Goal: Navigation & Orientation: Find specific page/section

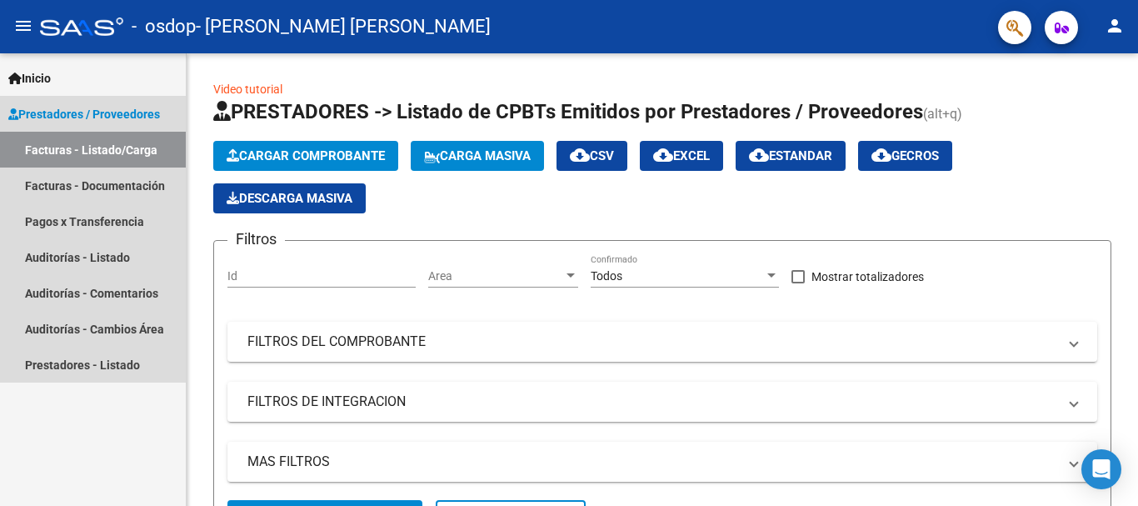
click at [87, 110] on span "Prestadores / Proveedores" at bounding box center [84, 114] width 152 height 18
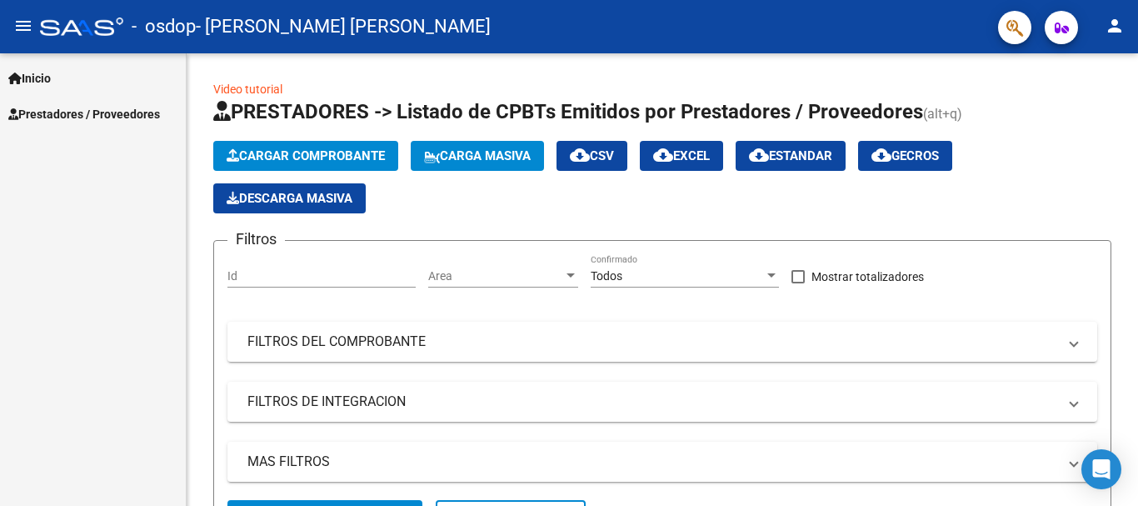
click at [87, 110] on span "Prestadores / Proveedores" at bounding box center [84, 114] width 152 height 18
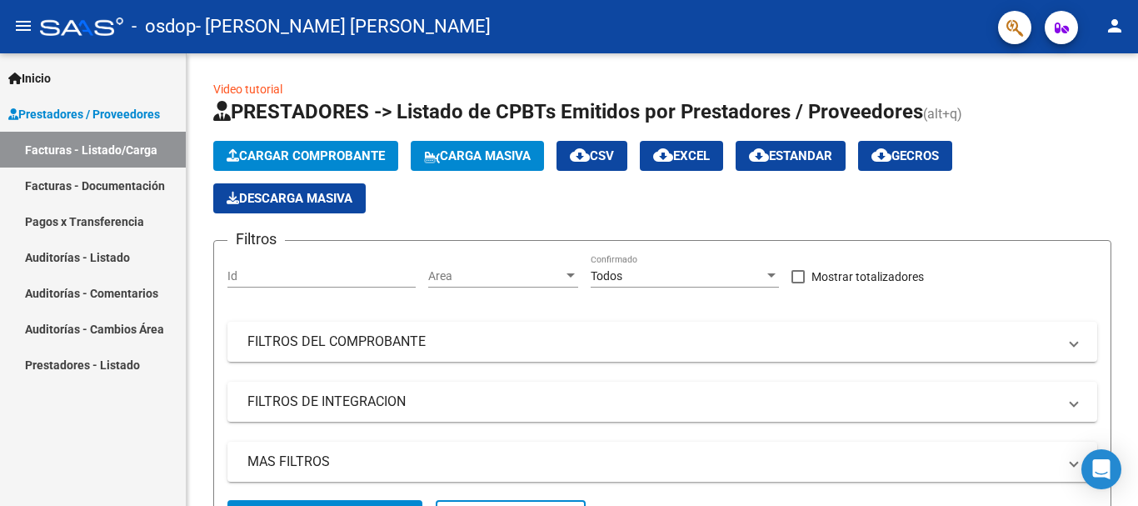
click at [87, 110] on span "Prestadores / Proveedores" at bounding box center [84, 114] width 152 height 18
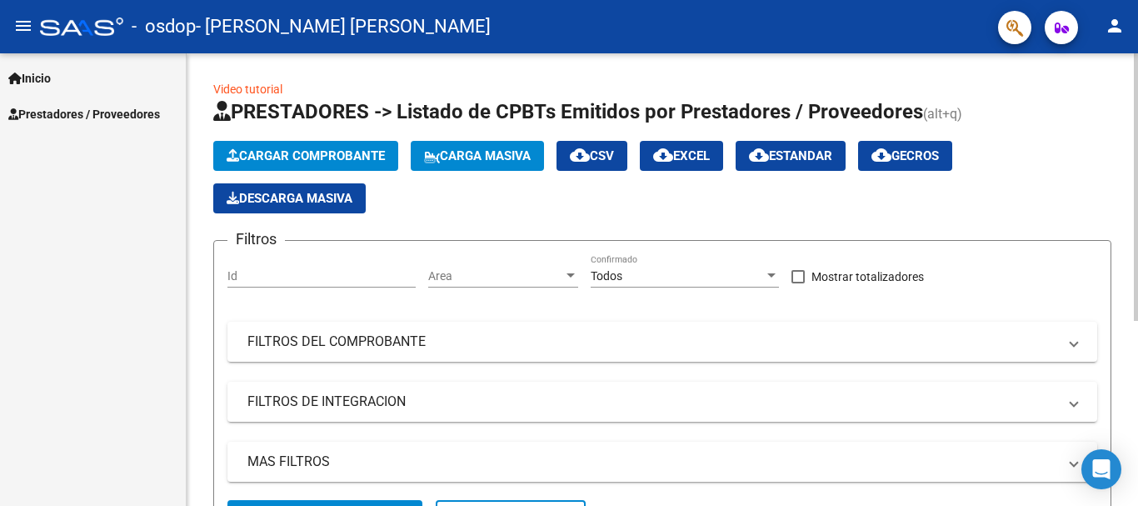
scroll to position [313, 0]
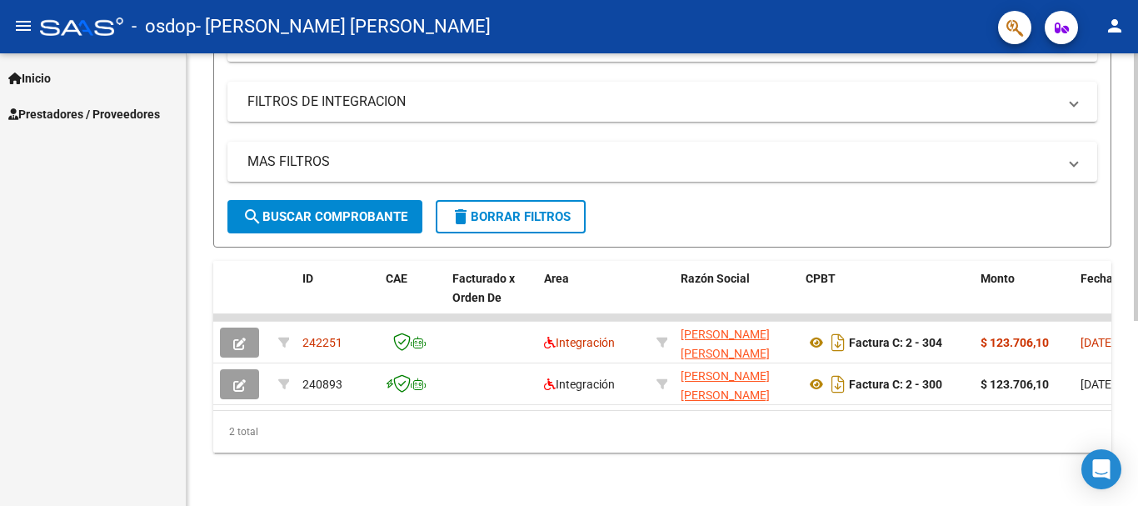
click at [1137, 386] on div at bounding box center [1136, 279] width 4 height 452
click at [21, 17] on mat-icon "menu" at bounding box center [23, 26] width 20 height 20
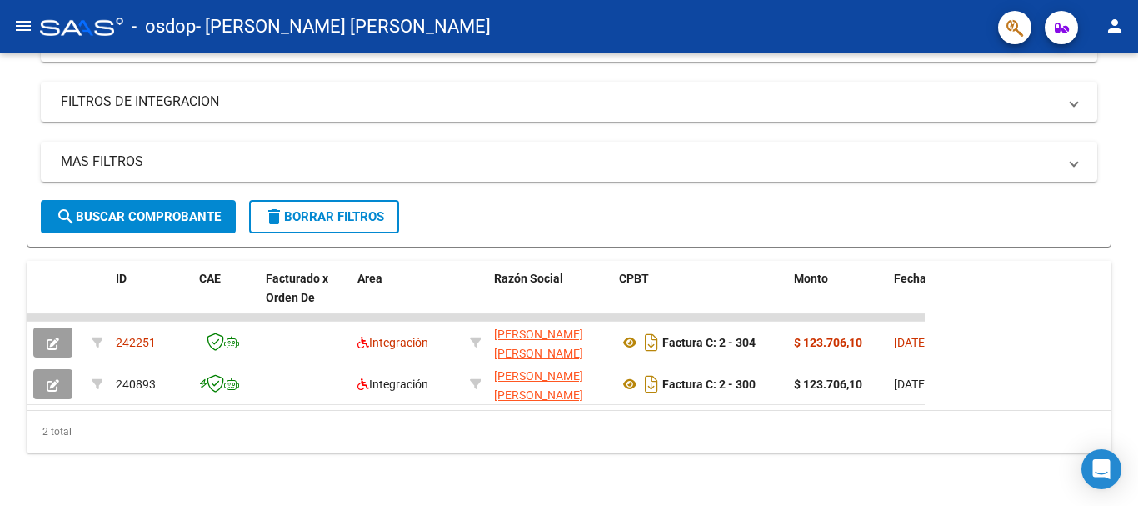
scroll to position [271, 0]
click at [1025, 37] on button "button" at bounding box center [1014, 27] width 33 height 33
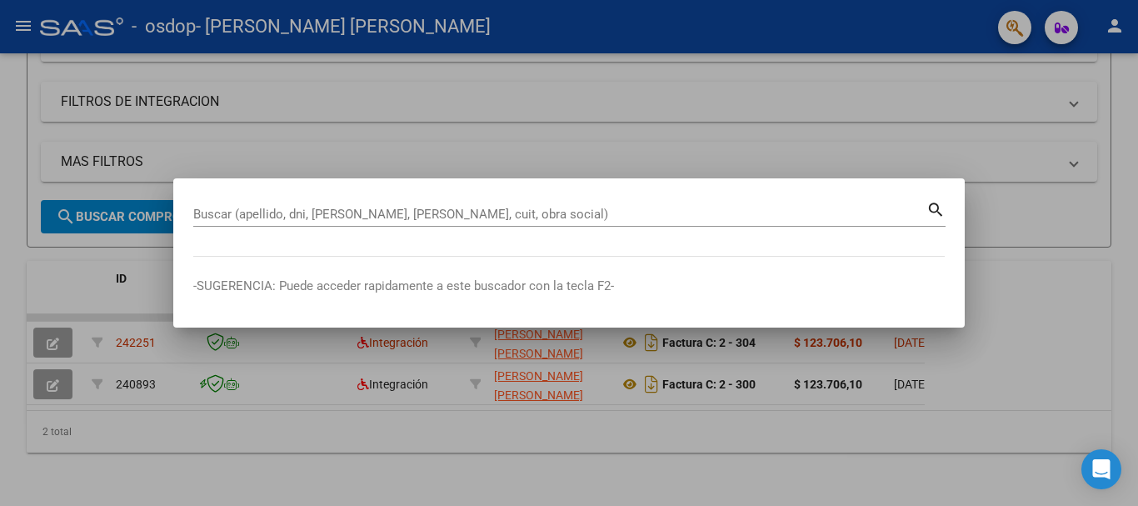
click at [936, 145] on div at bounding box center [569, 253] width 1138 height 506
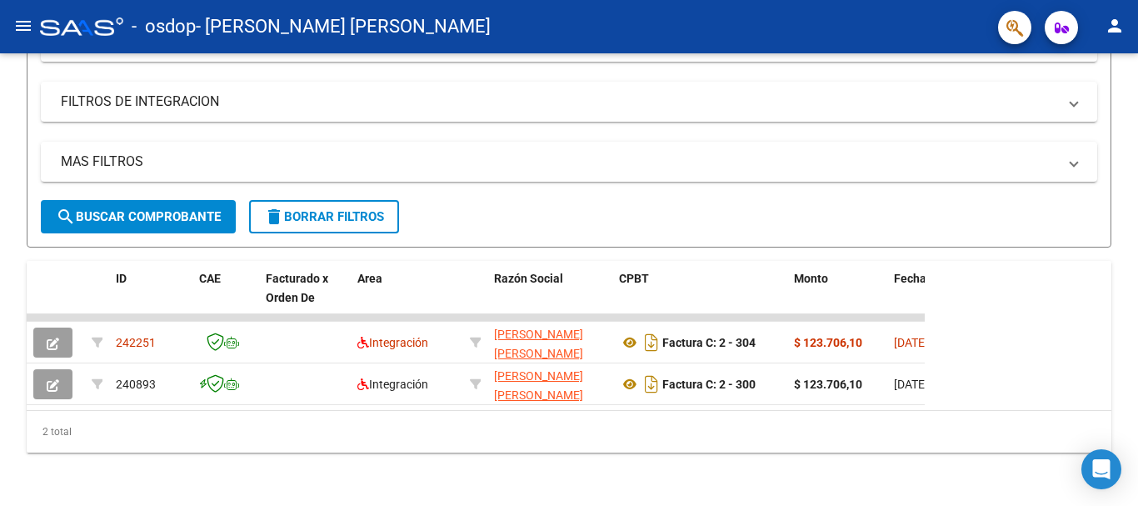
click at [1120, 29] on mat-icon "person" at bounding box center [1115, 26] width 20 height 20
click at [1065, 26] on div at bounding box center [569, 253] width 1138 height 506
click at [534, 124] on div "Filtros Id Area Area Todos Confirmado Mostrar totalizadores FILTROS DEL COMPROB…" at bounding box center [569, 77] width 1056 height 246
click at [62, 24] on div at bounding box center [81, 26] width 83 height 18
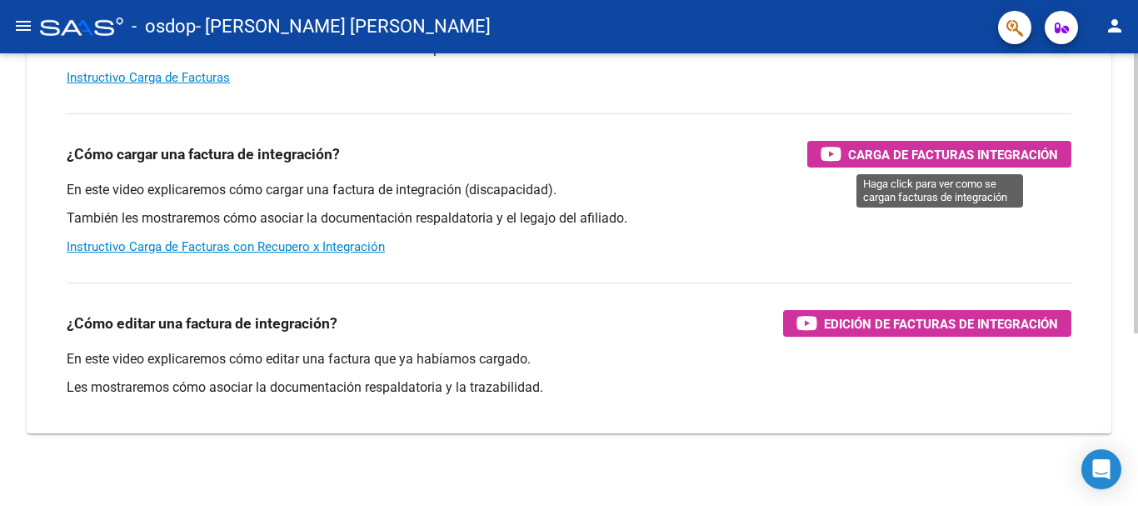
click at [907, 145] on span "Carga de Facturas Integración" at bounding box center [953, 154] width 210 height 21
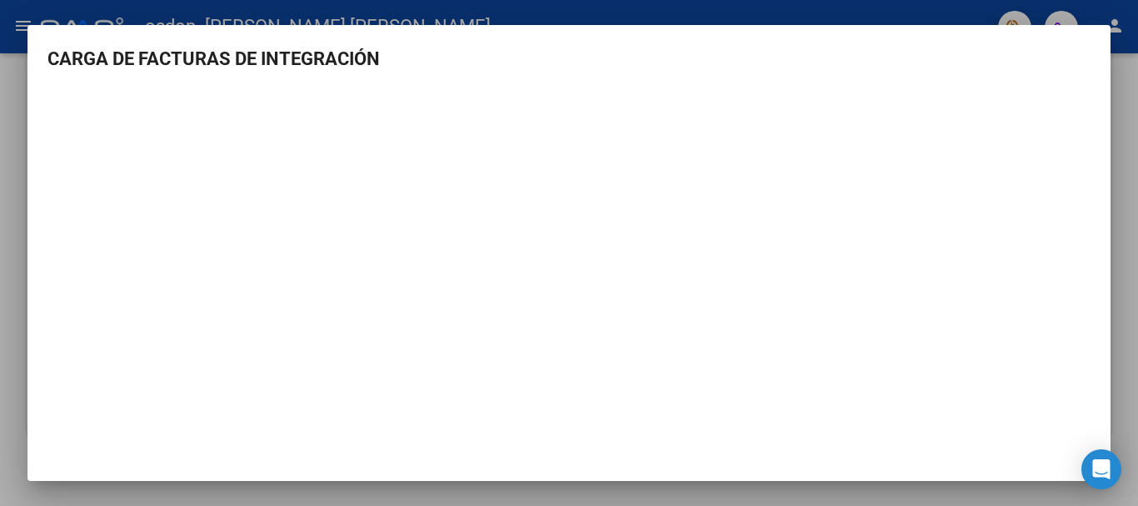
click at [1030, 2] on div at bounding box center [569, 253] width 1138 height 506
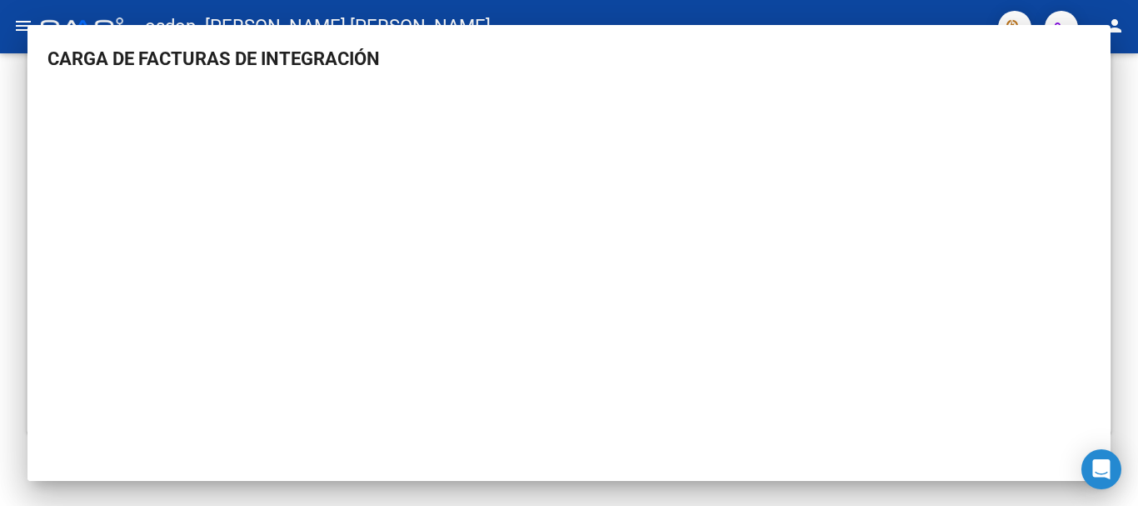
click at [1030, 2] on mat-toolbar "menu - osdop - [PERSON_NAME] [PERSON_NAME] person" at bounding box center [569, 26] width 1138 height 53
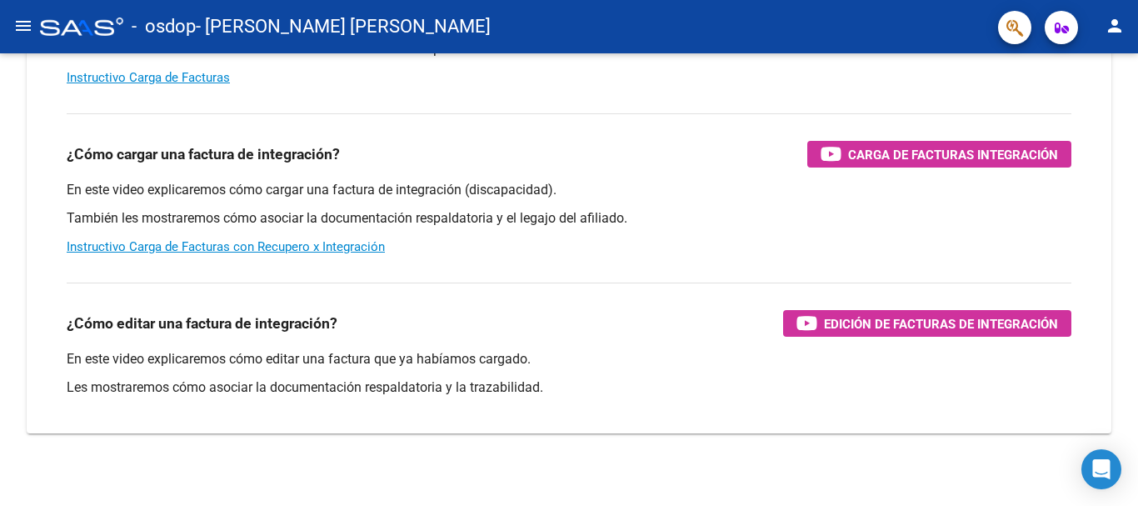
click at [67, 25] on div at bounding box center [81, 26] width 83 height 18
click at [23, 25] on mat-icon "menu" at bounding box center [23, 26] width 20 height 20
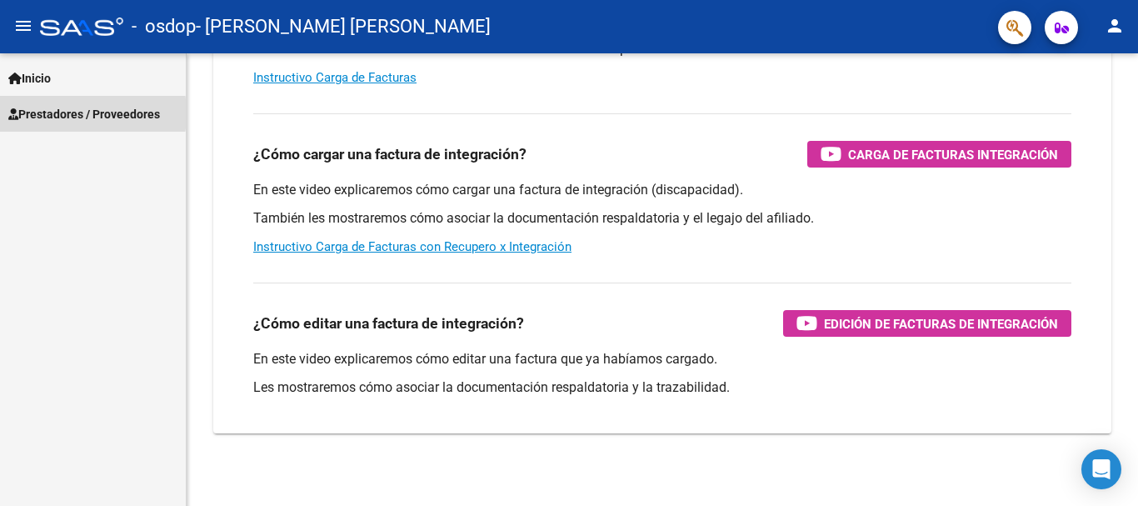
click at [46, 113] on span "Prestadores / Proveedores" at bounding box center [84, 114] width 152 height 18
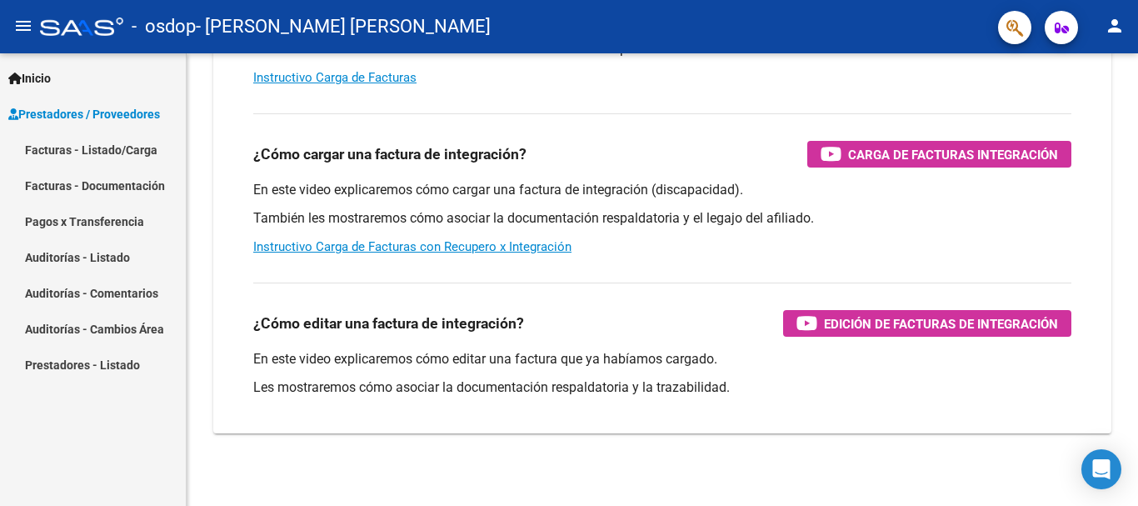
click at [59, 187] on link "Facturas - Documentación" at bounding box center [93, 185] width 186 height 36
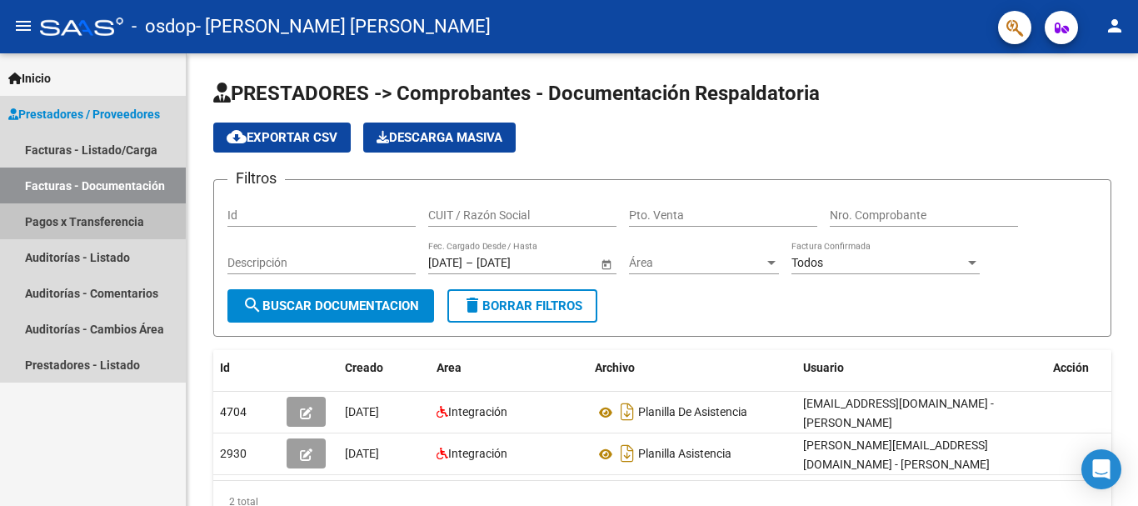
click at [55, 217] on link "Pagos x Transferencia" at bounding box center [93, 221] width 186 height 36
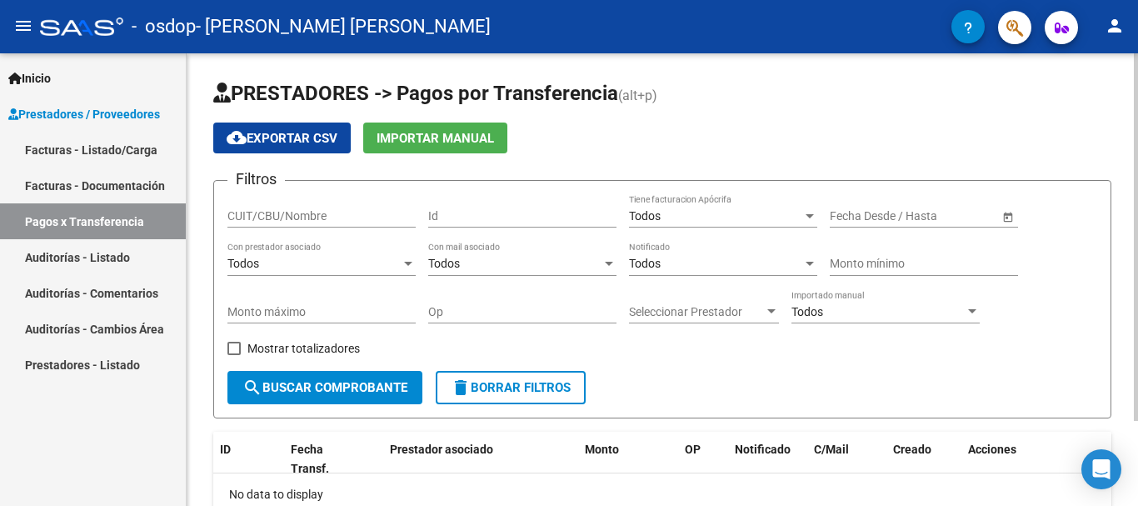
scroll to position [105, 0]
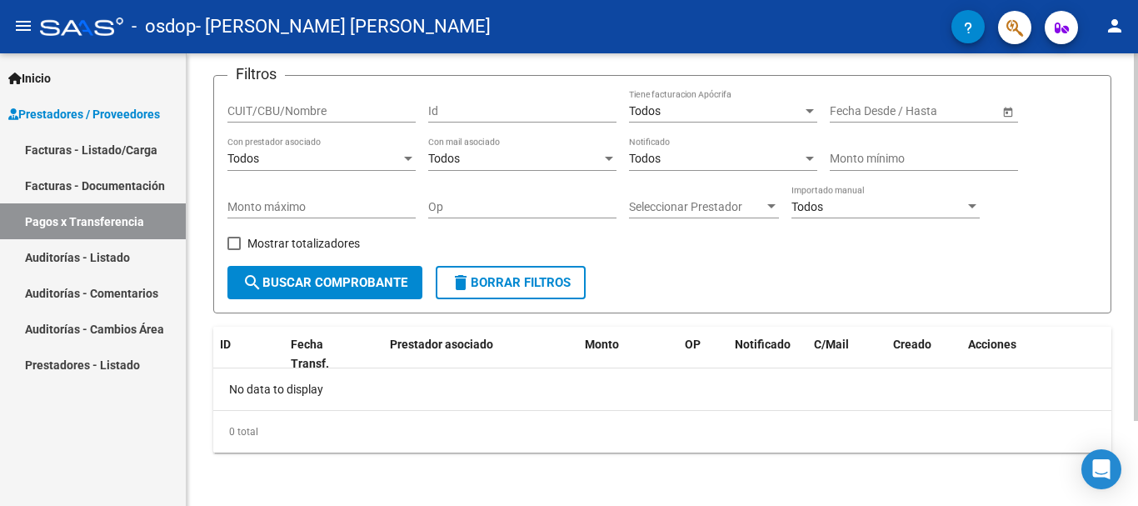
click at [1137, 240] on div at bounding box center [1136, 321] width 4 height 367
click at [112, 173] on link "Facturas - Documentación" at bounding box center [93, 185] width 186 height 36
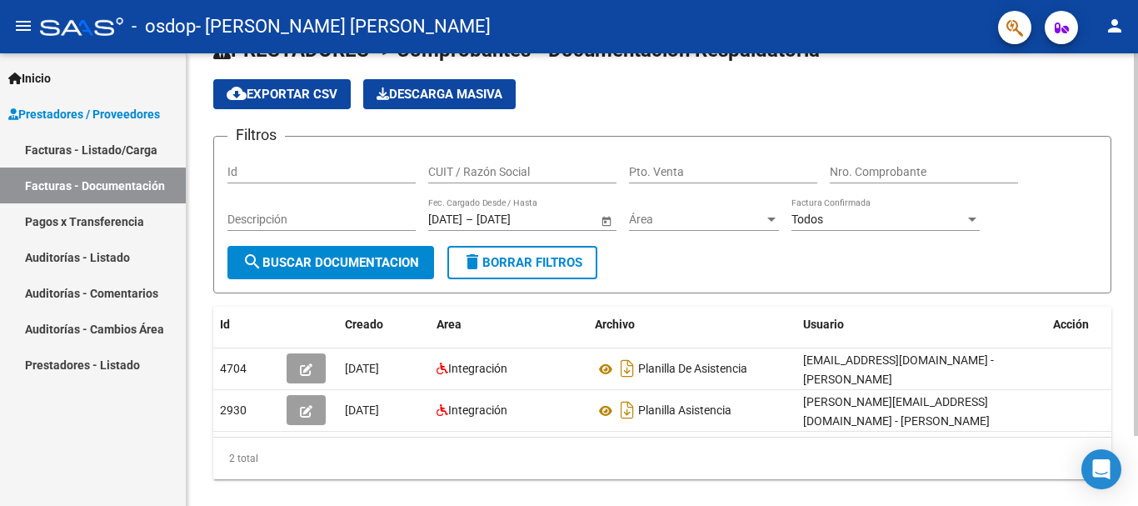
scroll to position [83, 0]
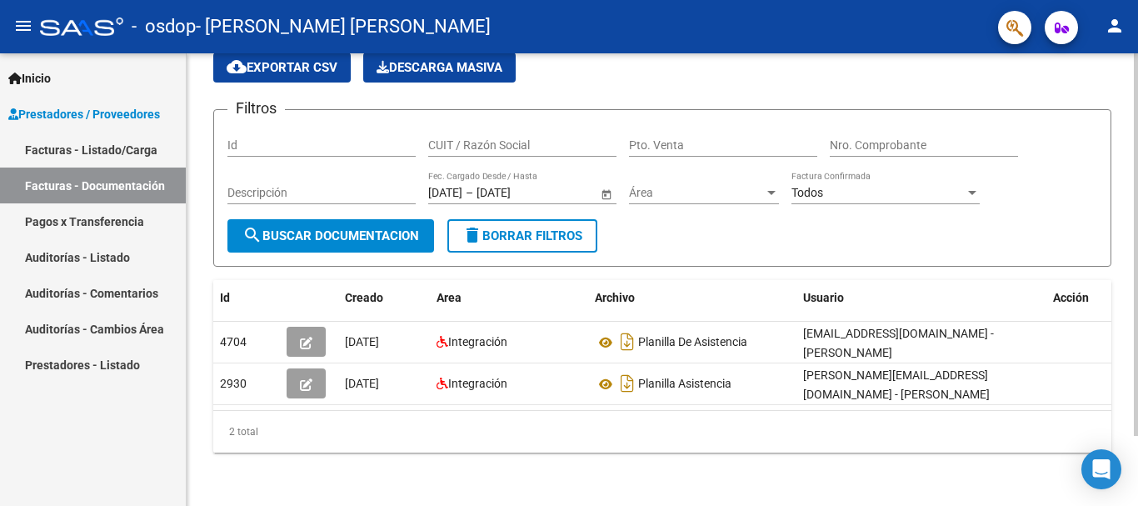
click at [1137, 297] on div at bounding box center [1136, 314] width 4 height 382
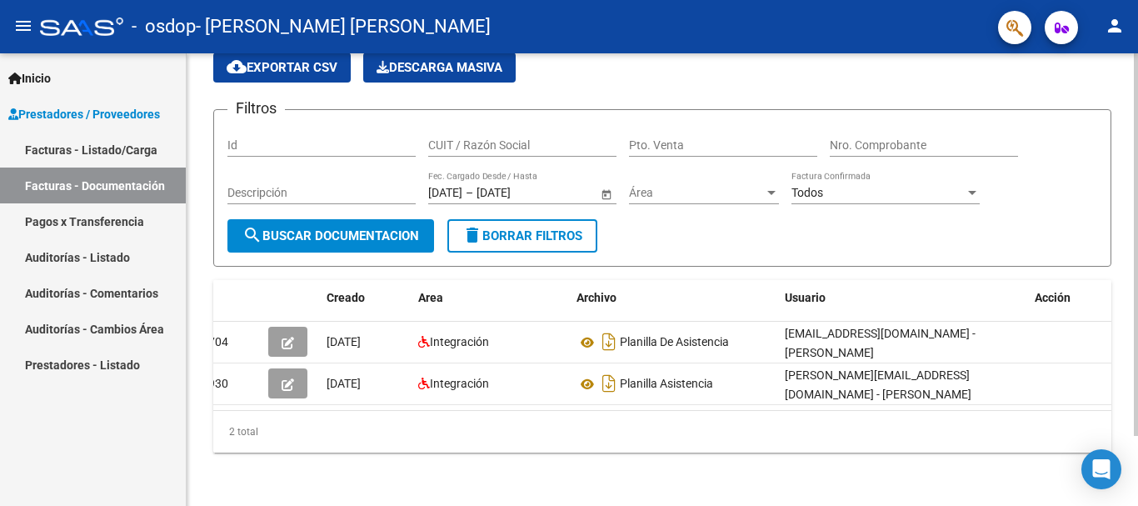
scroll to position [0, 0]
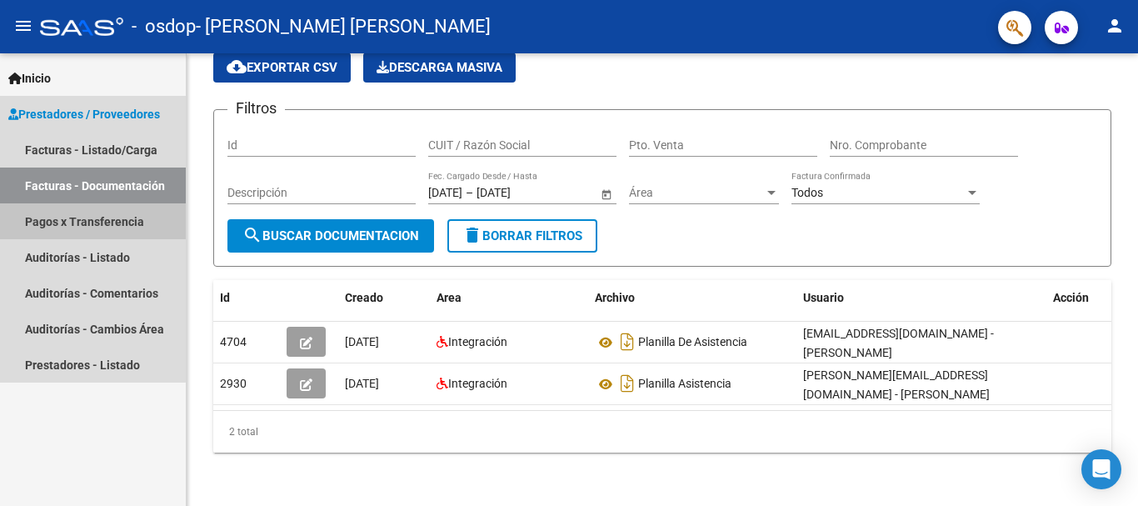
click at [86, 217] on link "Pagos x Transferencia" at bounding box center [93, 221] width 186 height 36
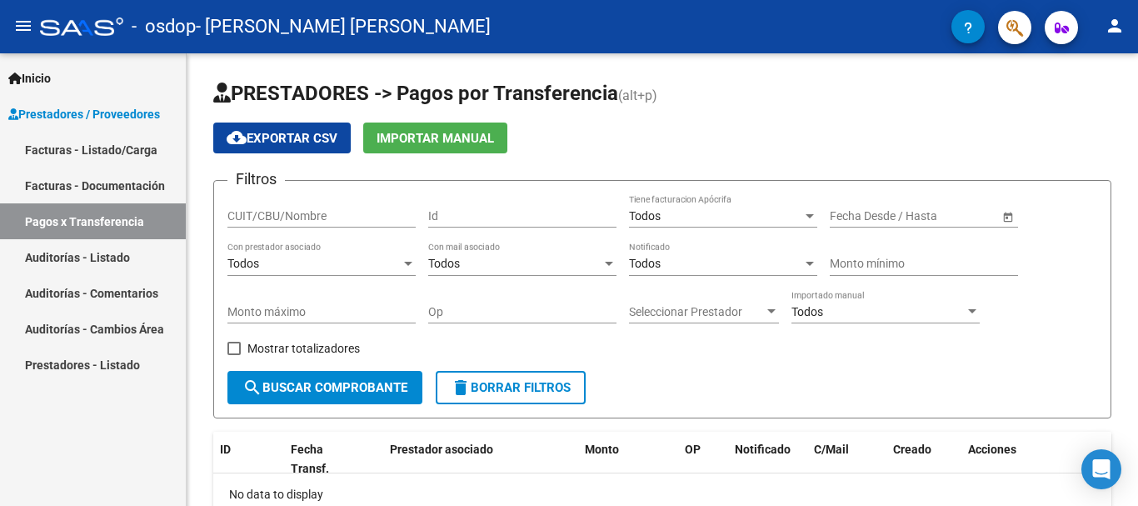
click at [99, 145] on link "Facturas - Listado/Carga" at bounding box center [93, 150] width 186 height 36
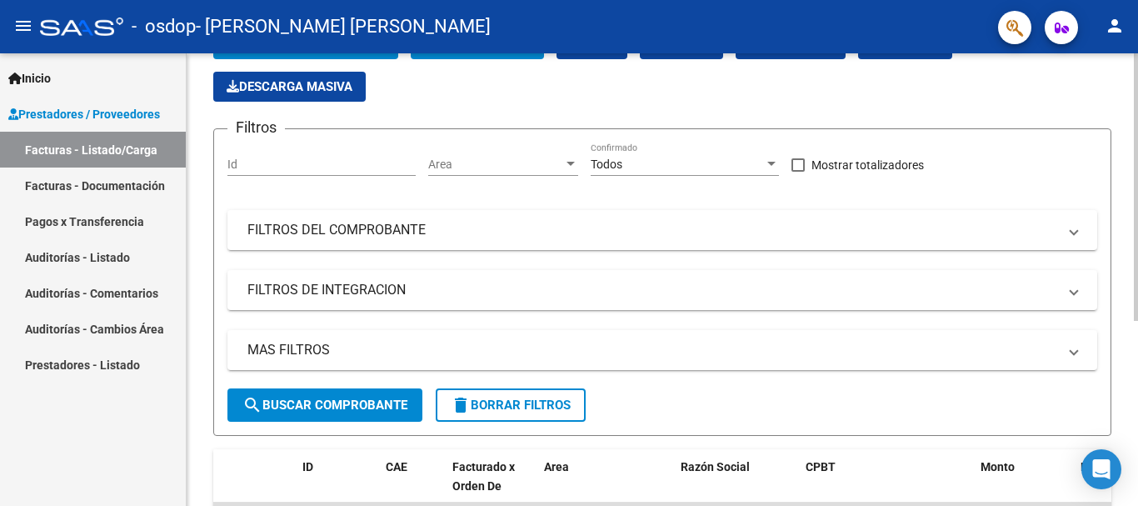
click at [1137, 361] on div at bounding box center [1136, 255] width 4 height 267
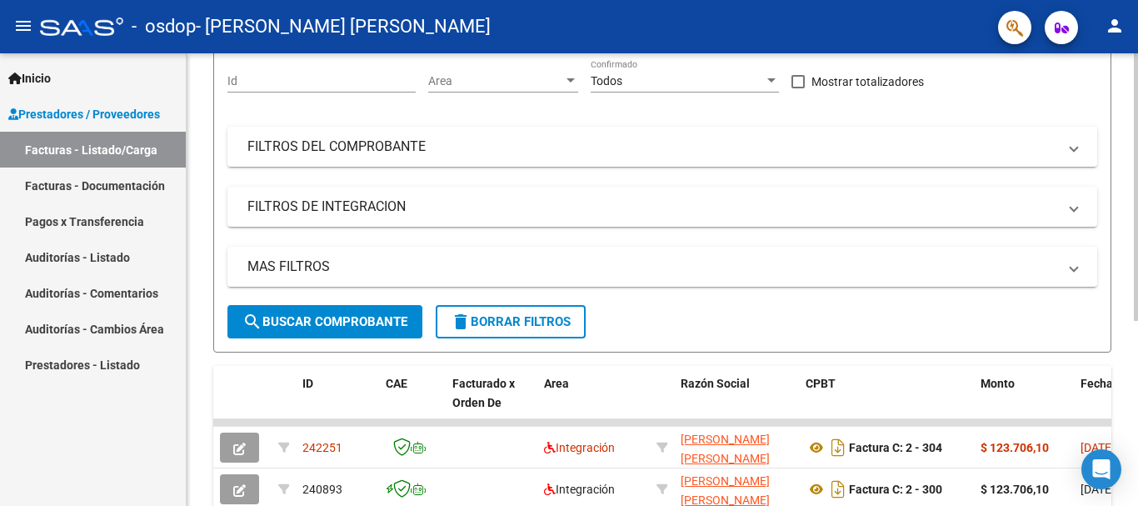
click at [1137, 361] on div at bounding box center [1136, 306] width 4 height 267
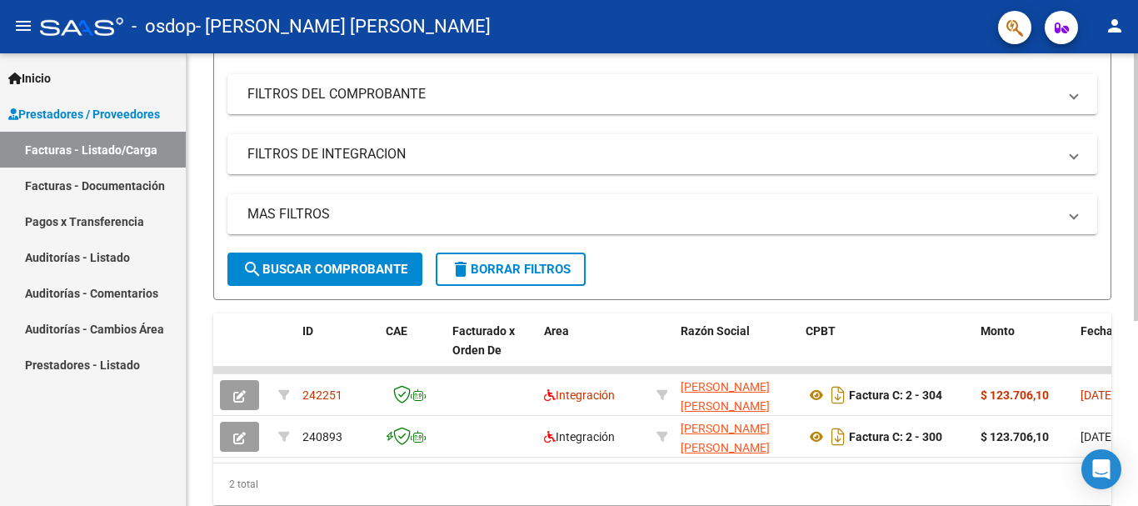
scroll to position [243, 0]
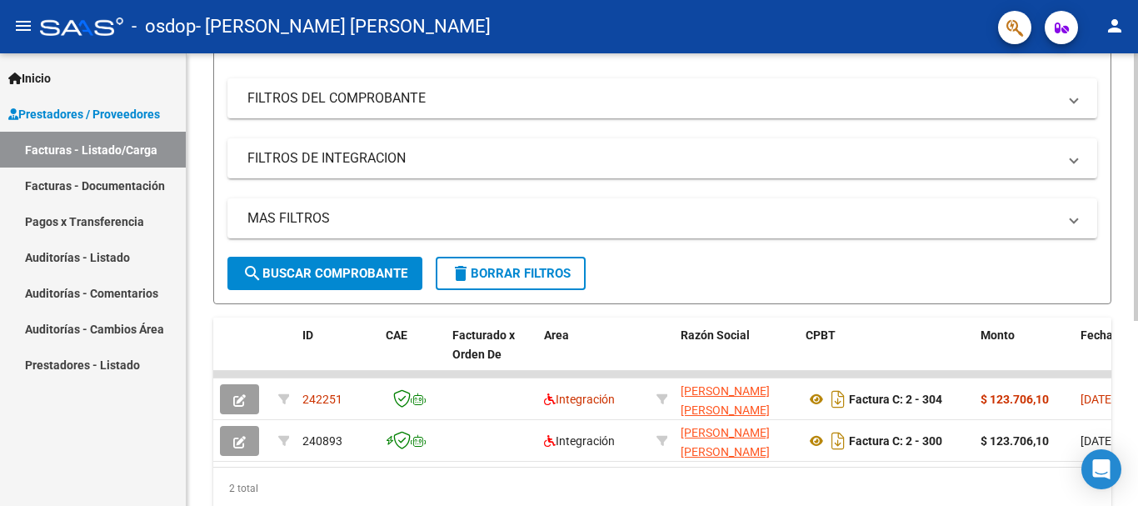
click at [1137, 398] on div at bounding box center [1136, 336] width 4 height 267
